Goal: Transaction & Acquisition: Purchase product/service

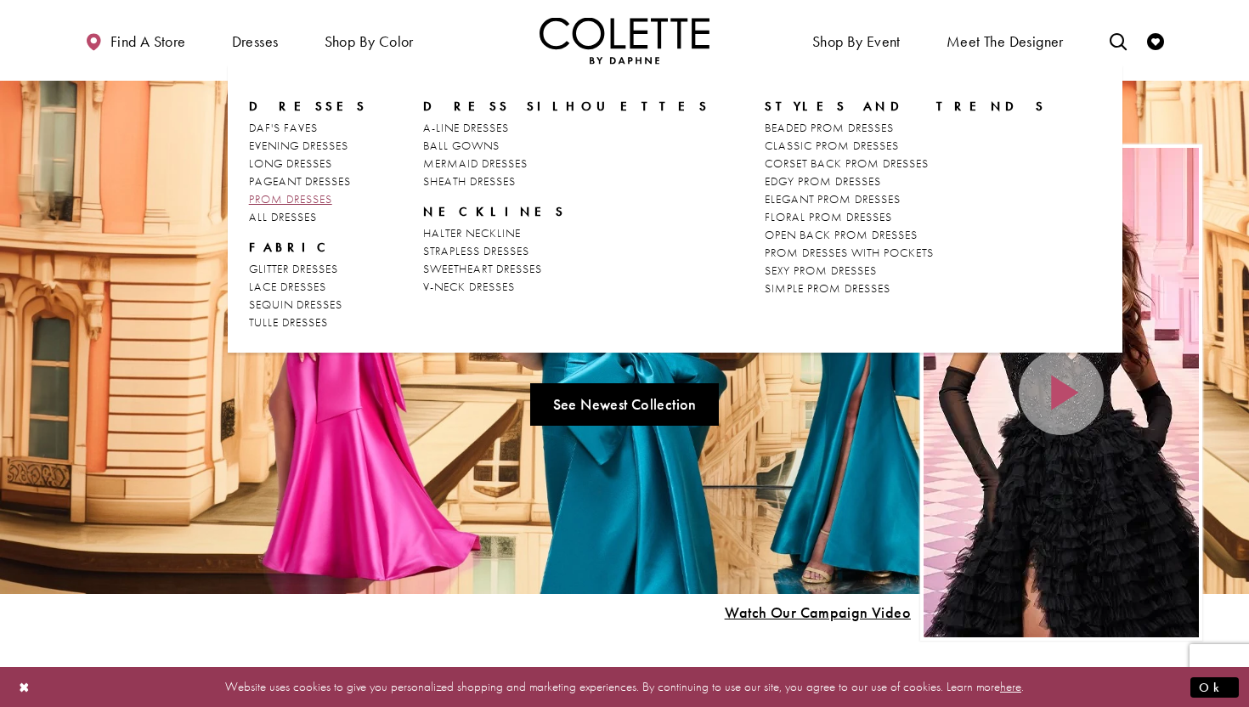
click at [321, 198] on span "PROM DRESSES" at bounding box center [290, 198] width 83 height 15
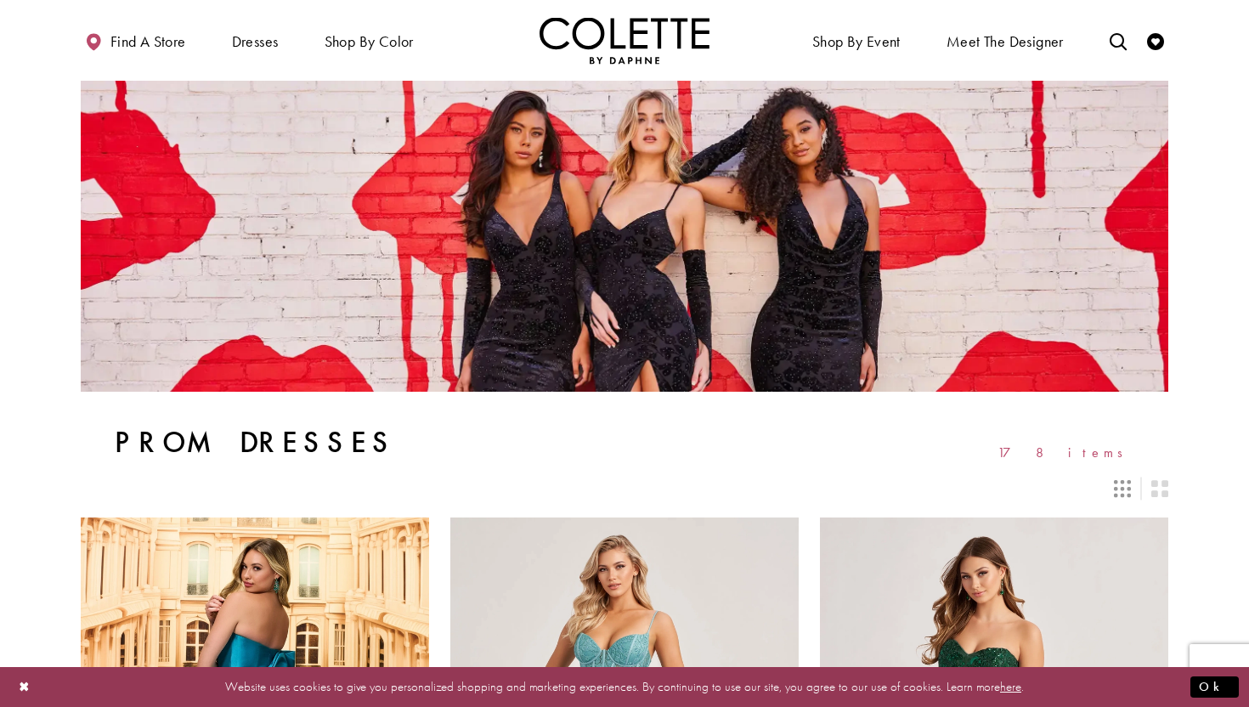
click at [1126, 491] on icon "Switch layout to 3 columns" at bounding box center [1122, 488] width 17 height 17
click at [1152, 486] on icon "Switch layout to 2 columns" at bounding box center [1159, 488] width 17 height 17
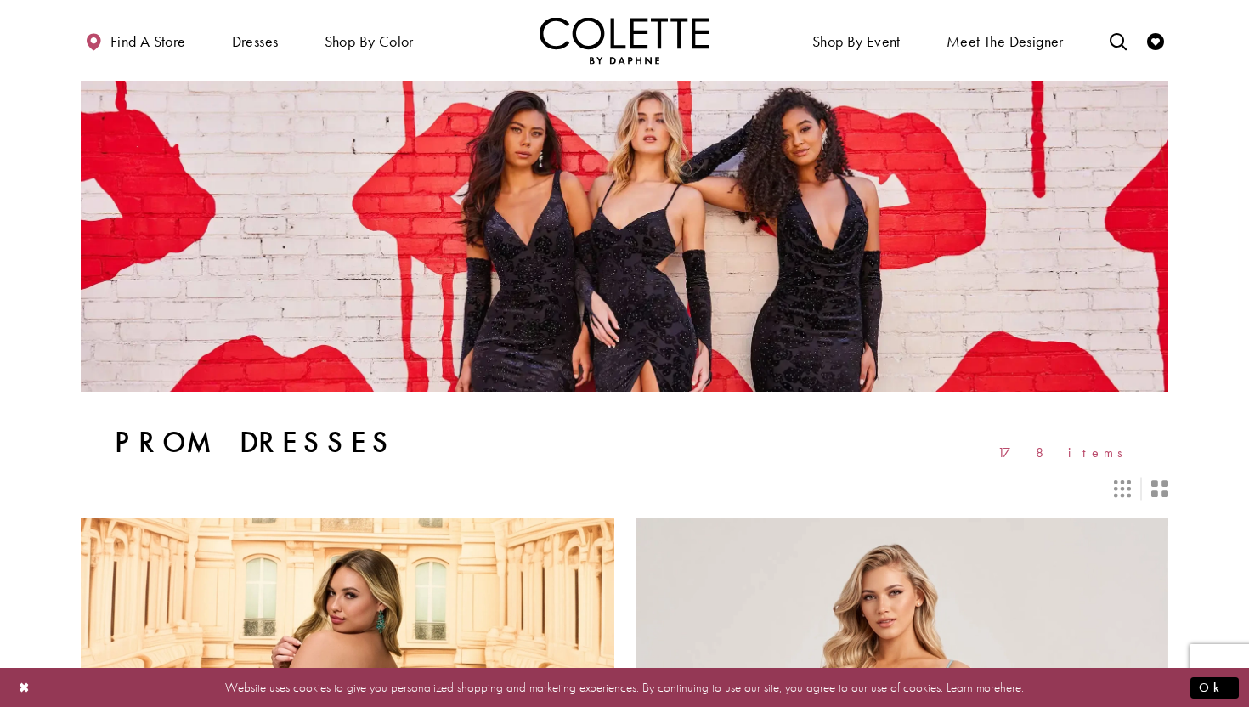
click at [1122, 484] on icon "Switch layout to 3 columns" at bounding box center [1122, 488] width 17 height 17
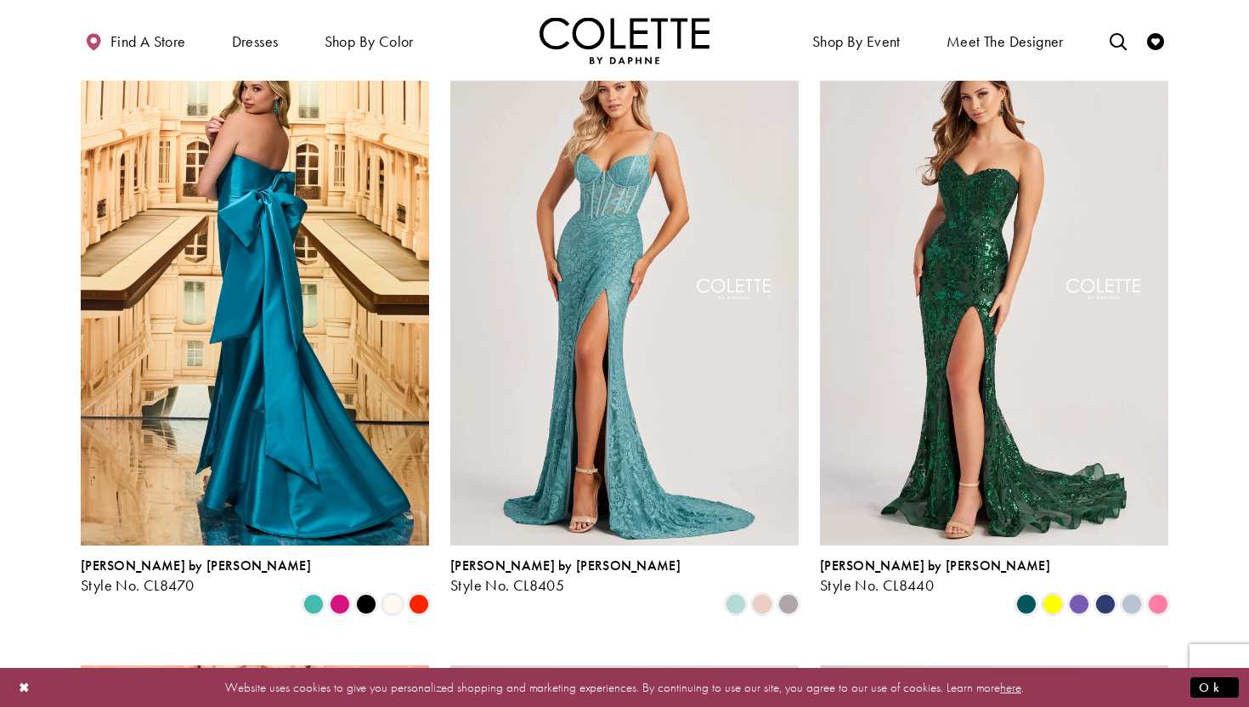
scroll to position [484, 0]
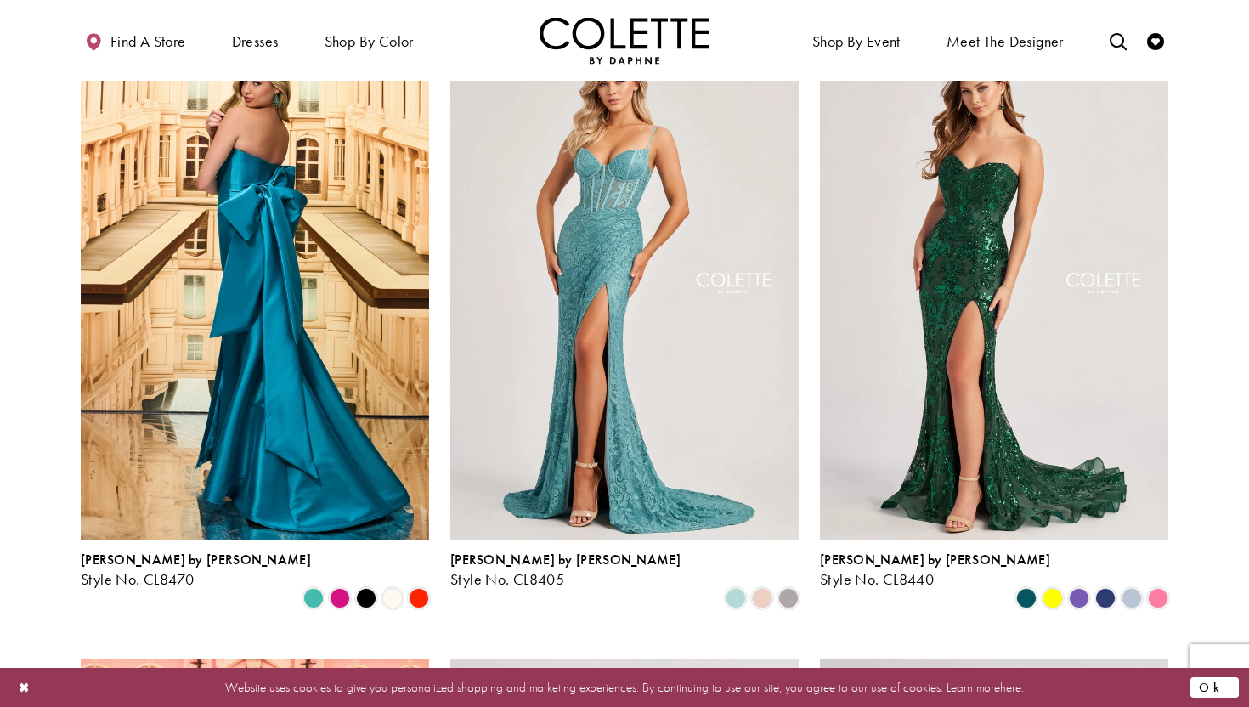
click at [1223, 686] on button "Ok" at bounding box center [1214, 686] width 48 height 21
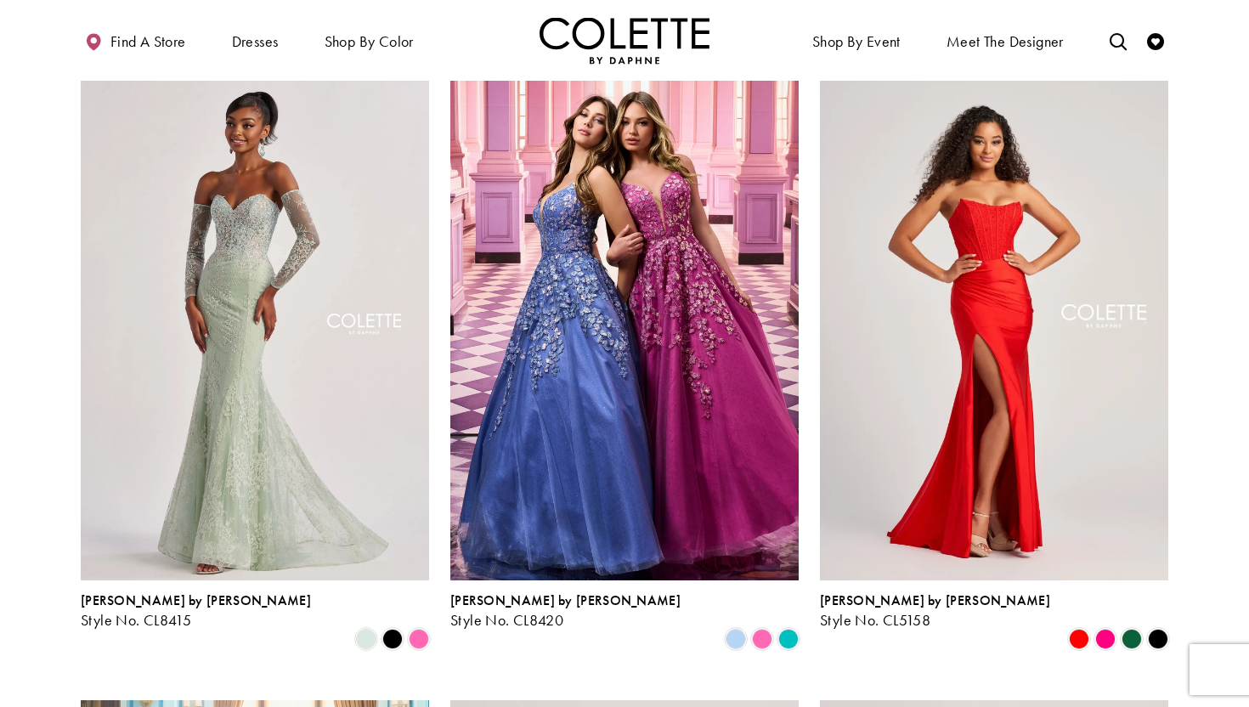
scroll to position [2324, 0]
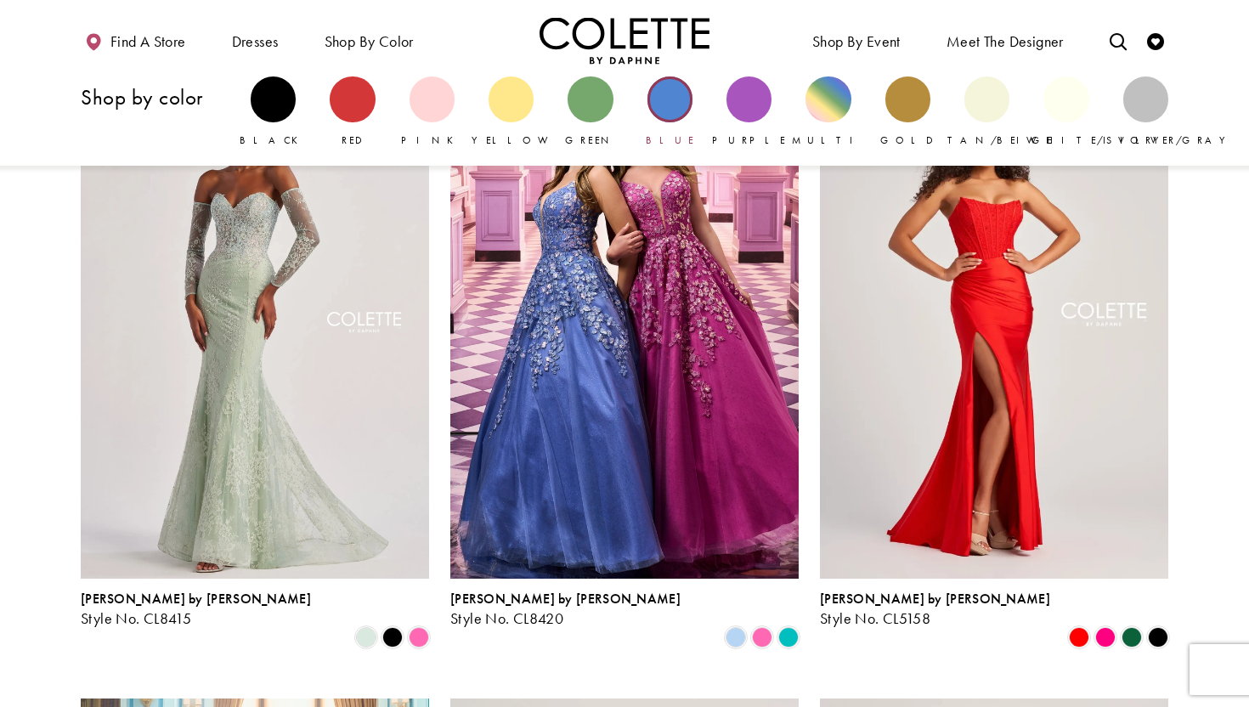
click at [680, 96] on div "Primary block" at bounding box center [669, 98] width 45 height 45
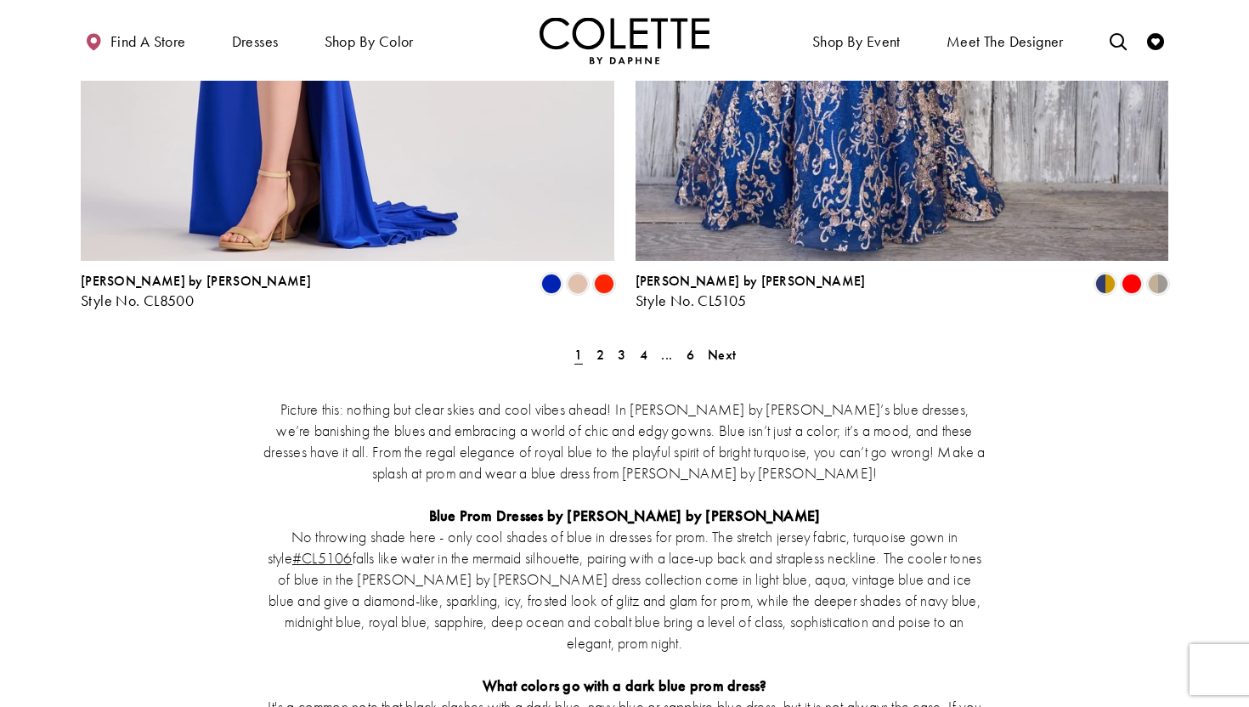
scroll to position [3263, 0]
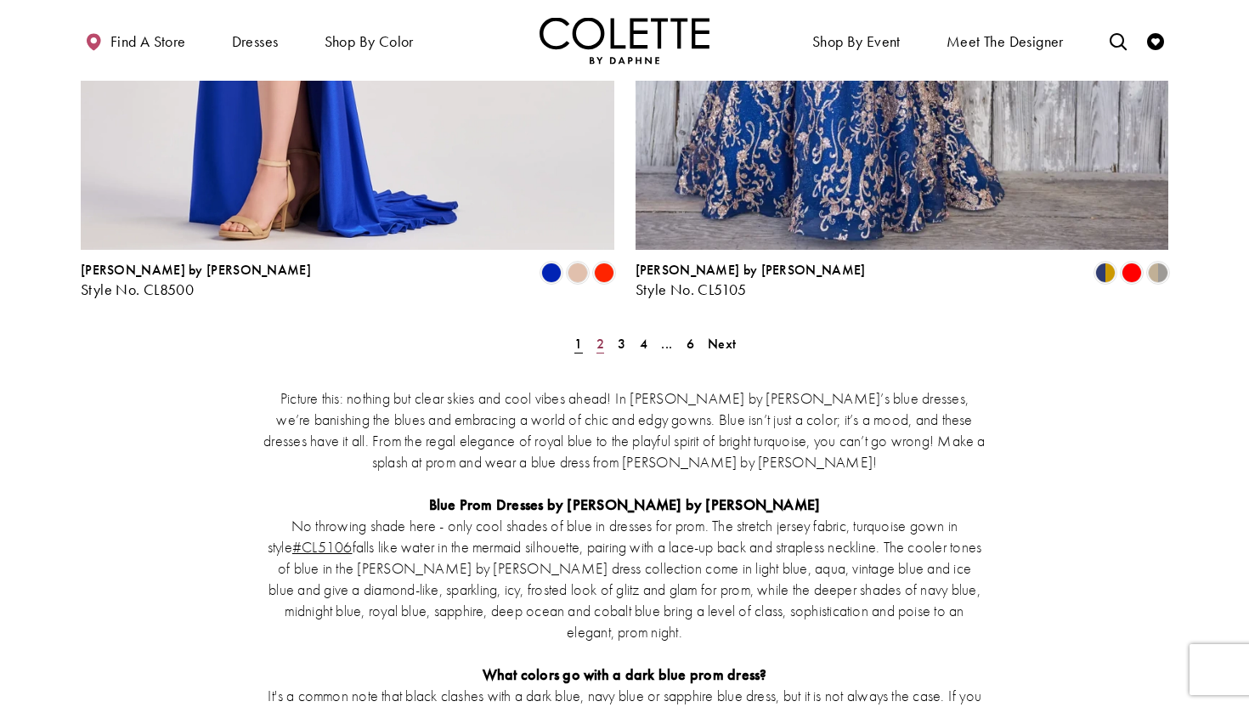
click at [601, 335] on span "2" at bounding box center [600, 344] width 8 height 18
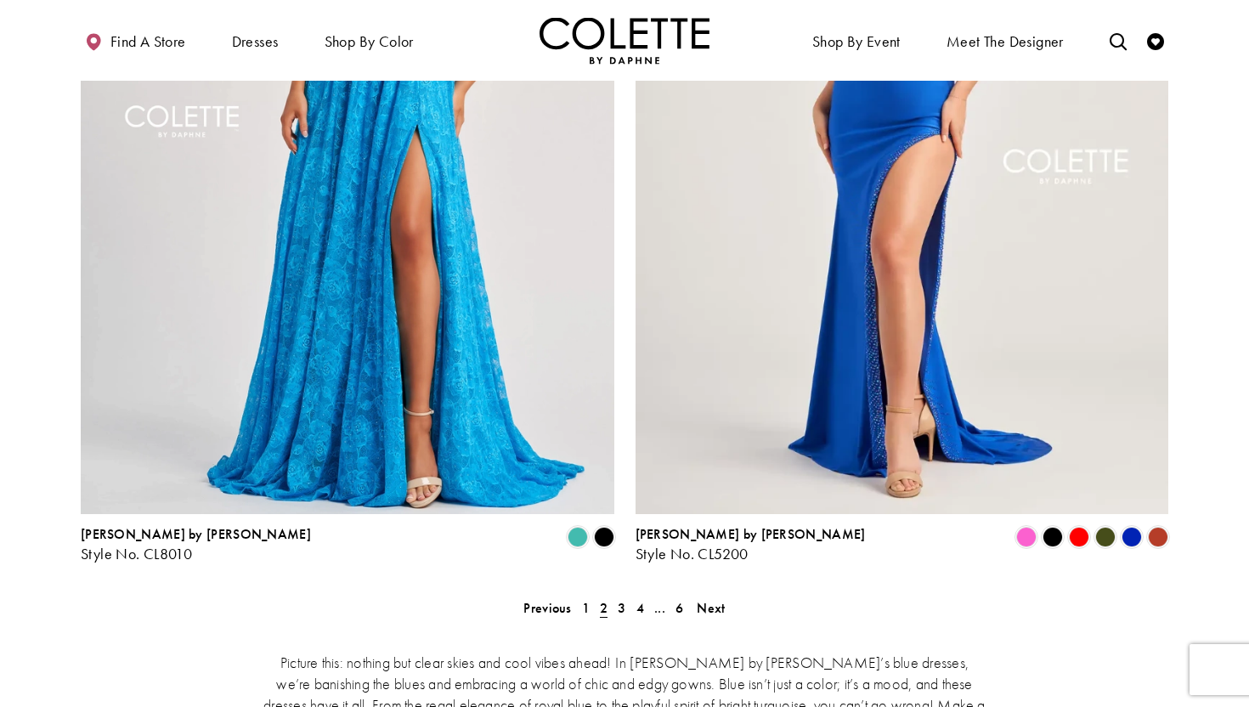
scroll to position [2951, 0]
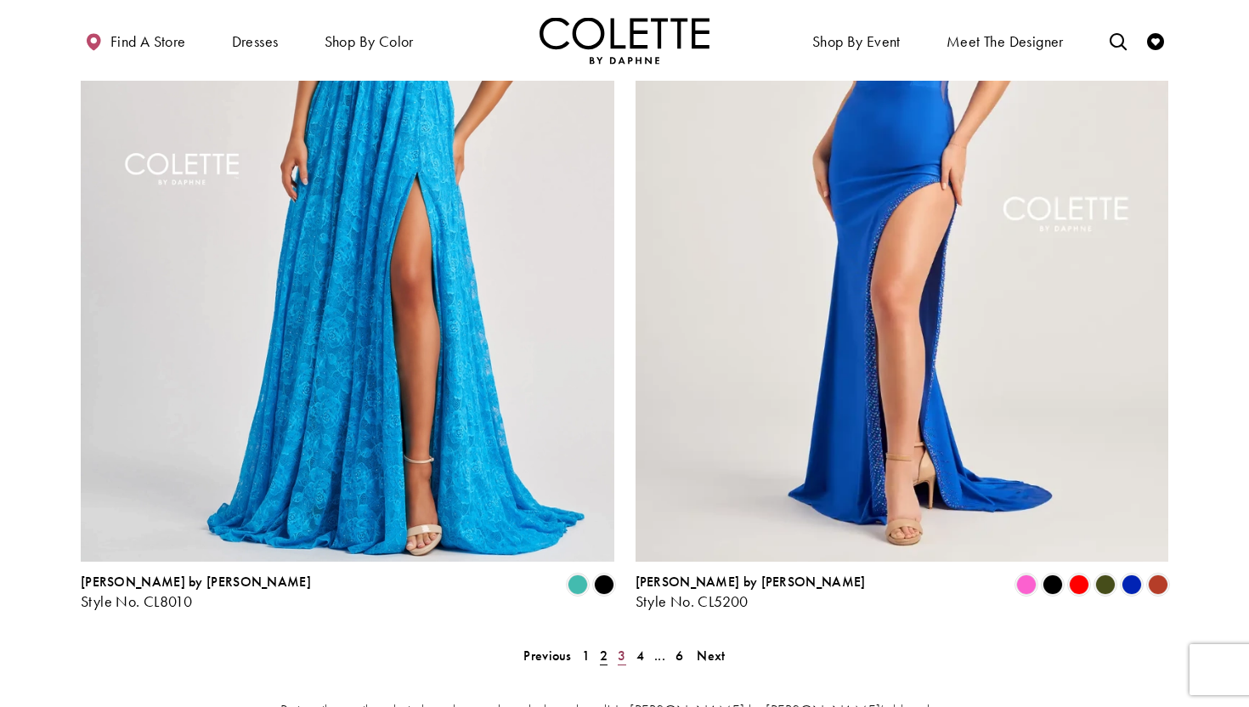
click at [615, 643] on link "3" at bounding box center [621, 655] width 18 height 25
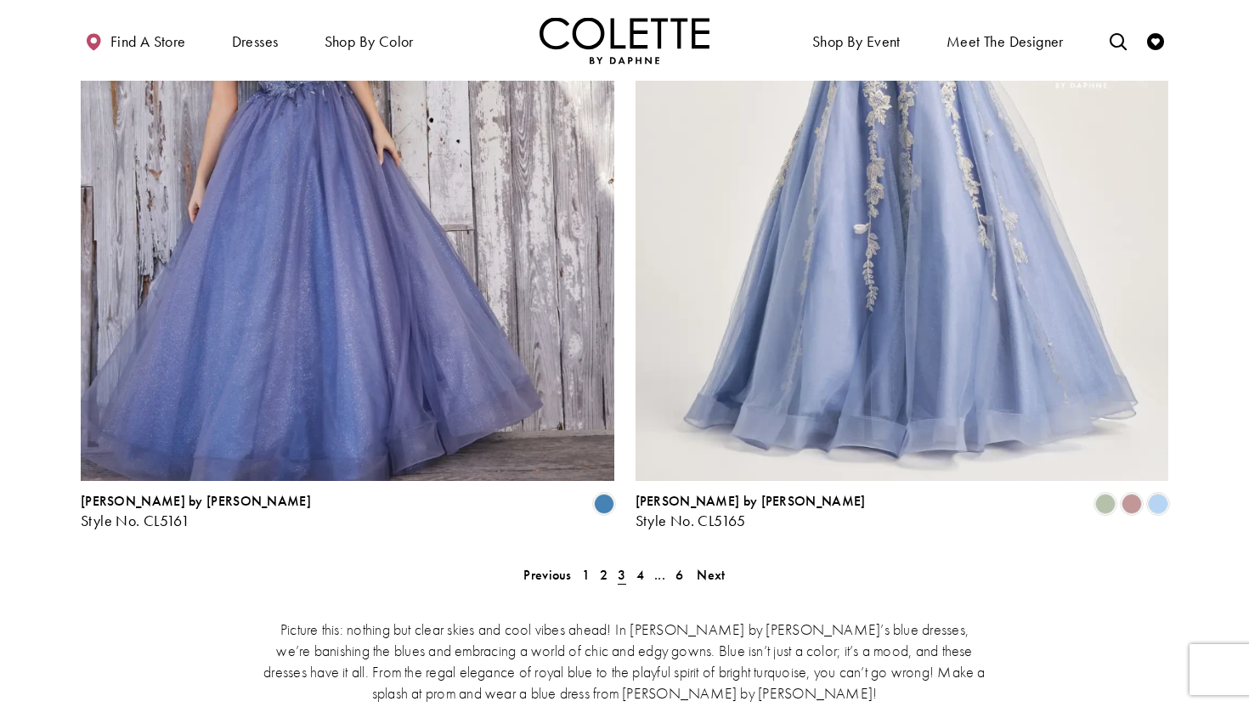
scroll to position [3051, 0]
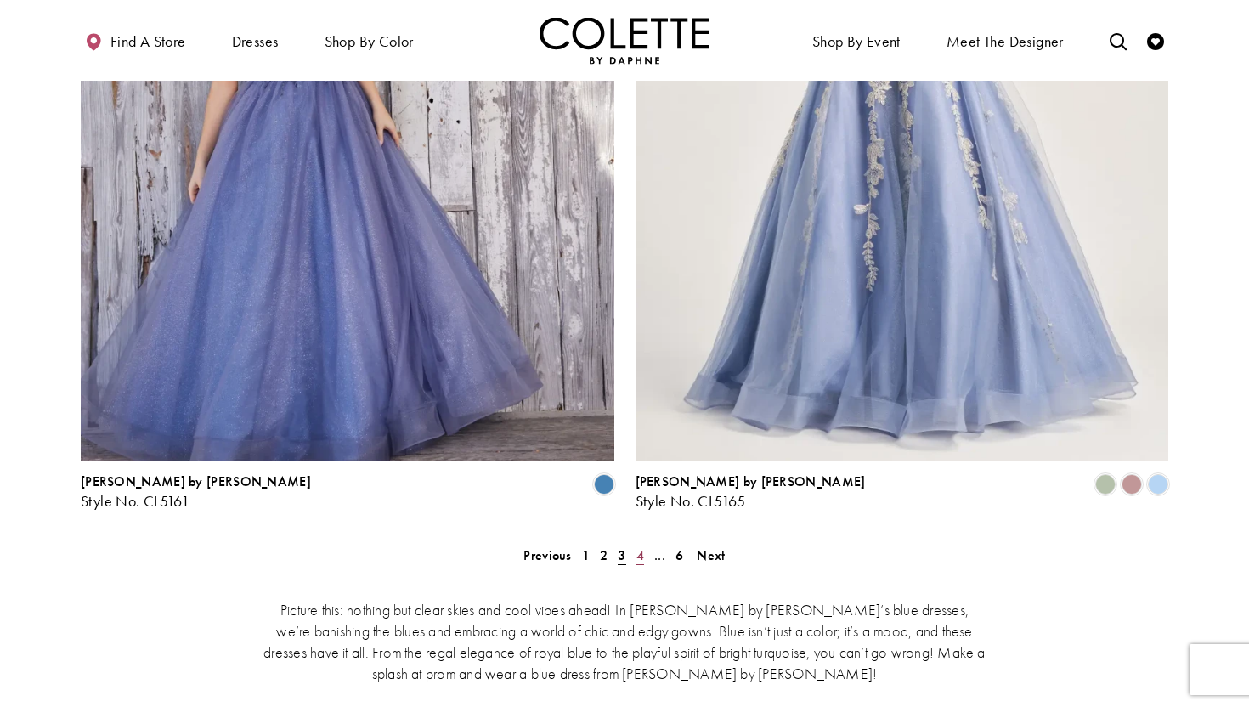
click at [640, 546] on span "4" at bounding box center [640, 555] width 8 height 18
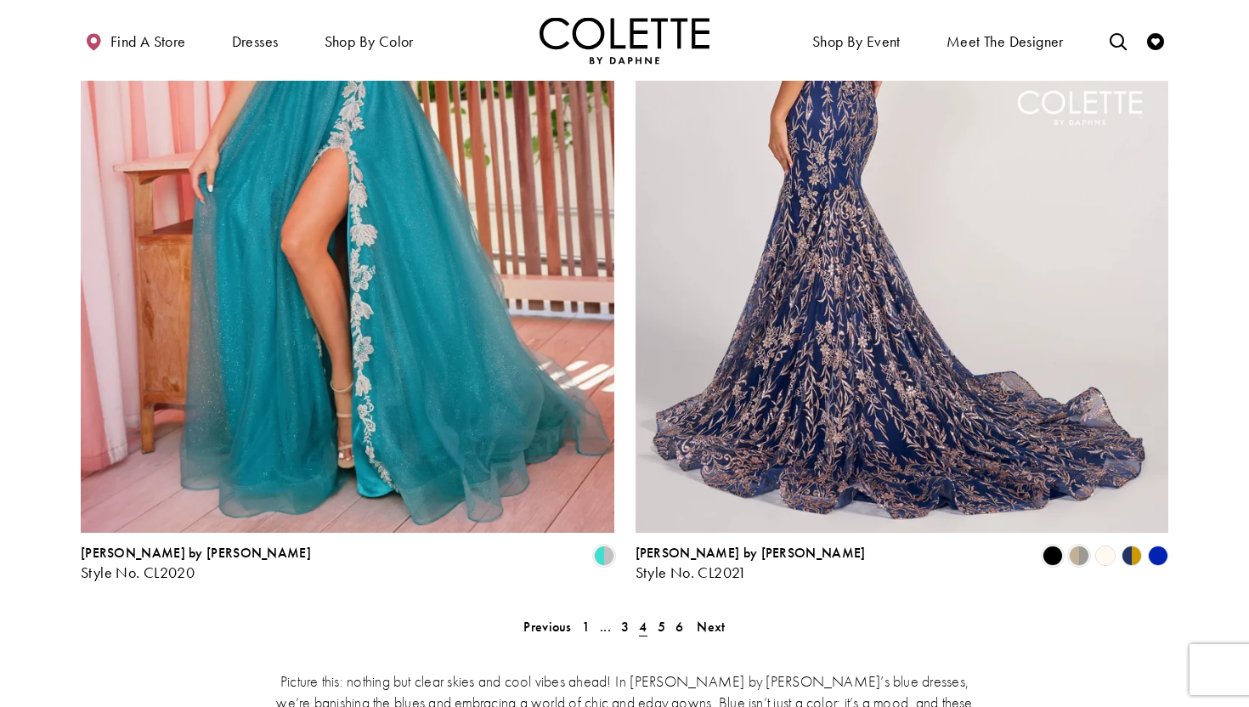
scroll to position [2993, 0]
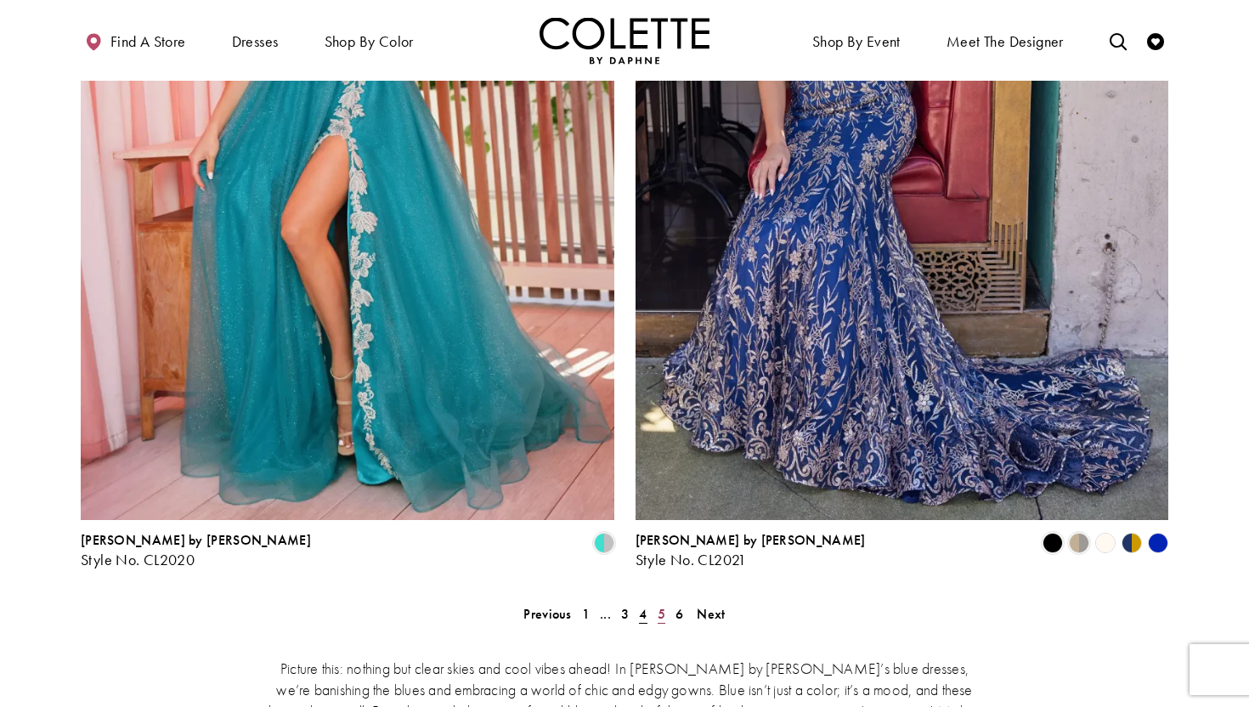
click at [663, 605] on span "5" at bounding box center [661, 614] width 8 height 18
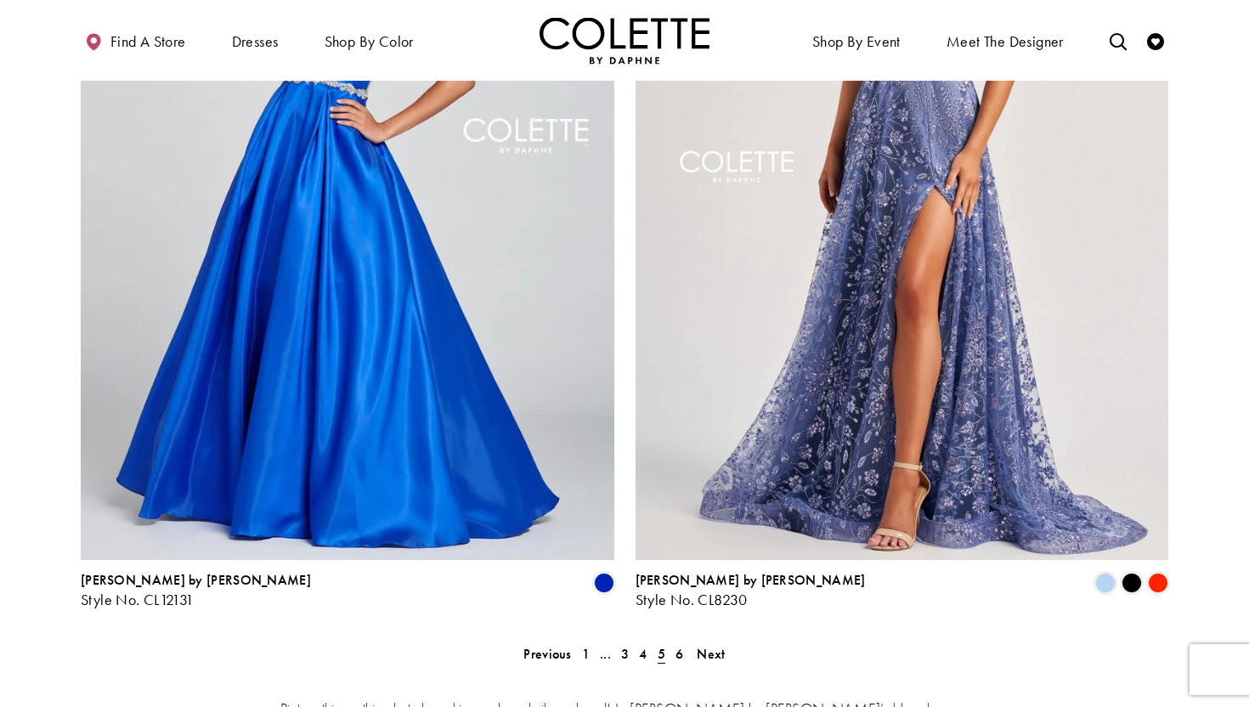
scroll to position [2967, 0]
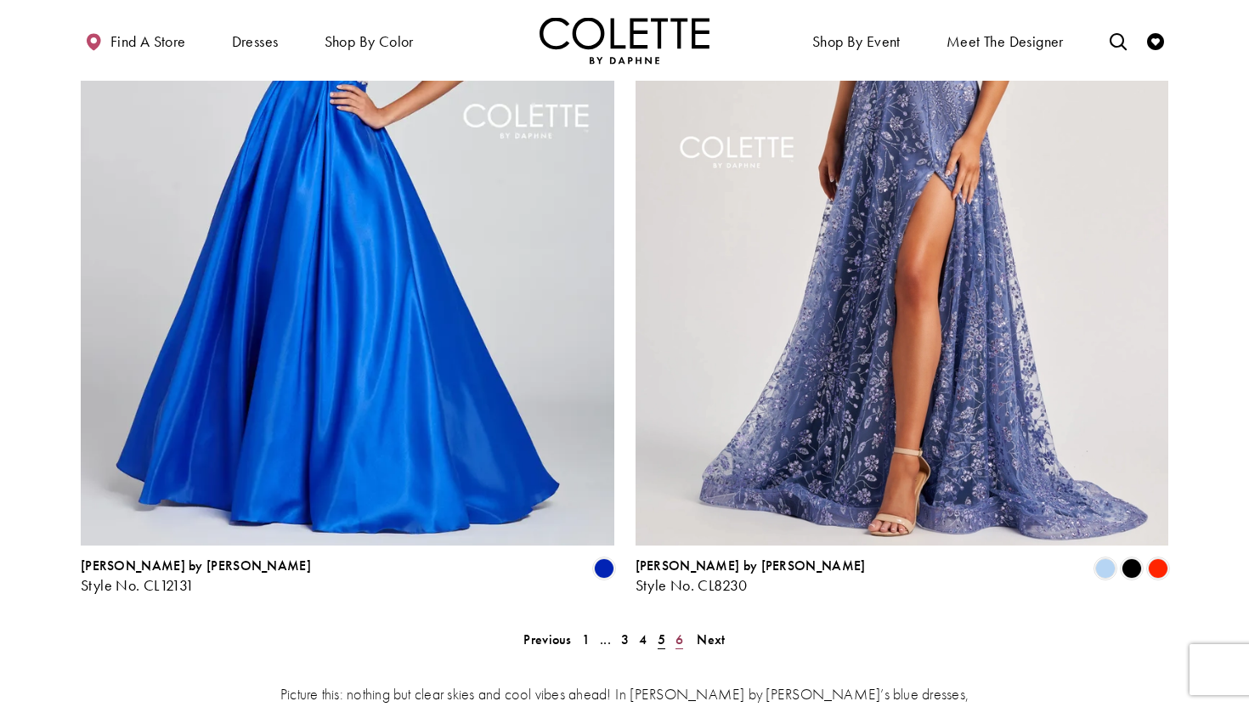
click at [680, 630] on span "6" at bounding box center [679, 639] width 8 height 18
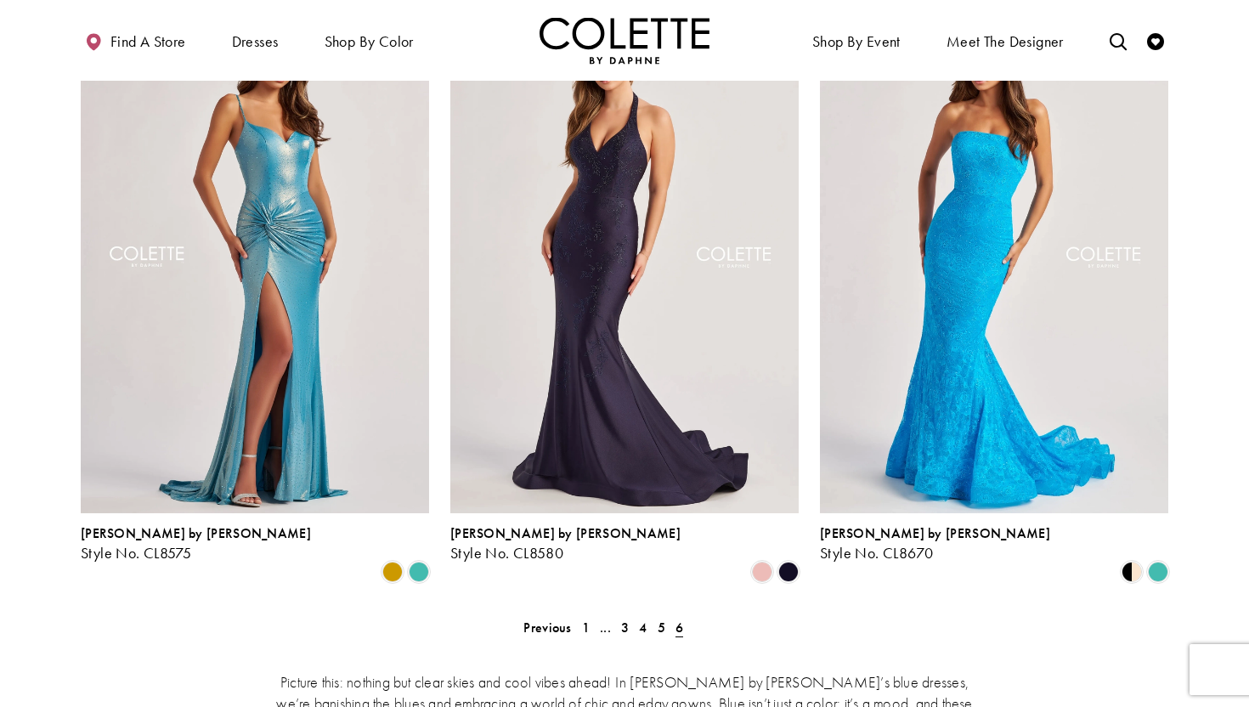
scroll to position [1287, 0]
